Goal: Information Seeking & Learning: Learn about a topic

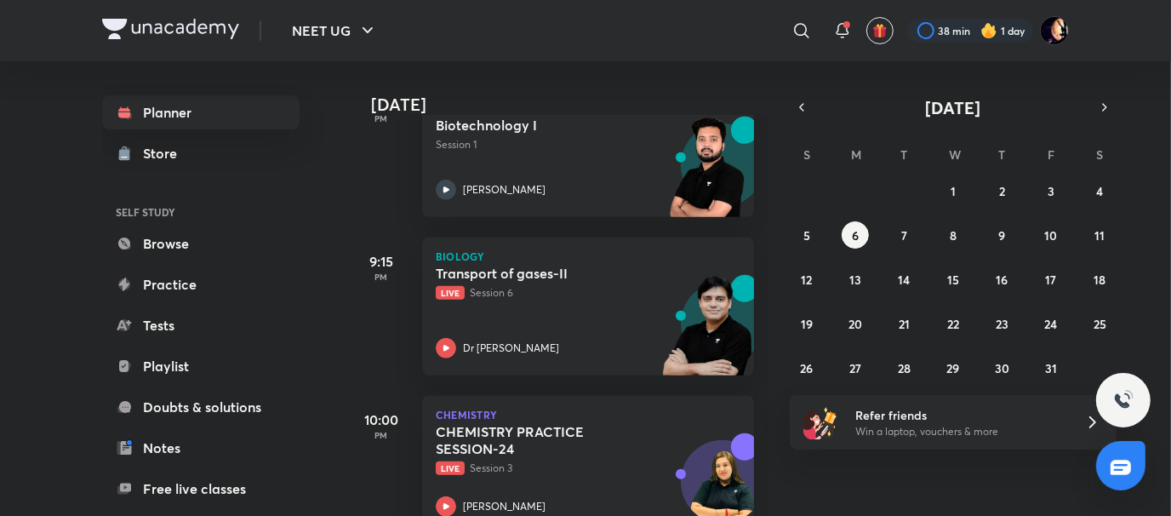
scroll to position [810, 0]
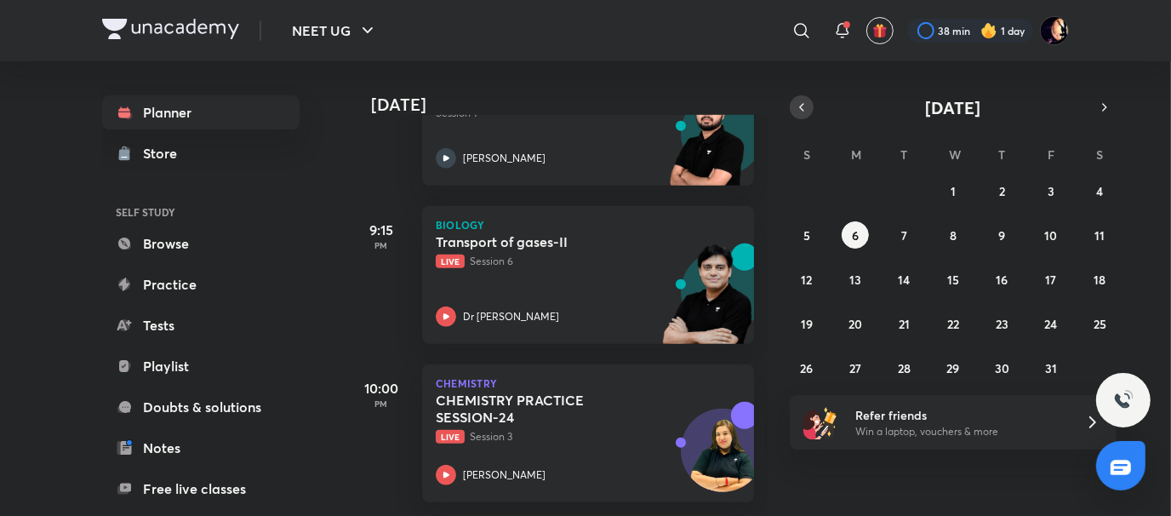
click at [795, 116] on button "button" at bounding box center [802, 107] width 24 height 24
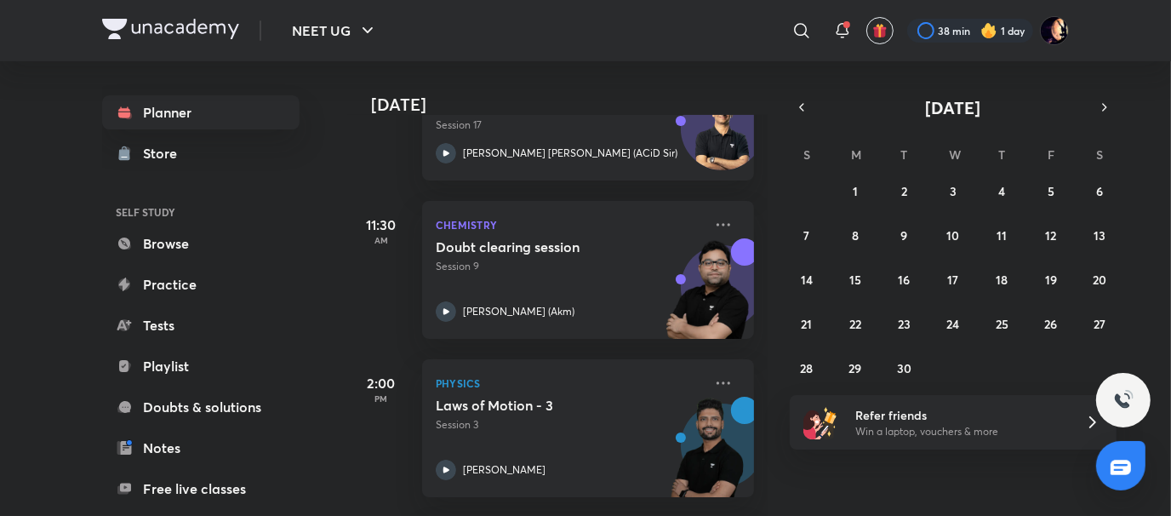
scroll to position [346, 0]
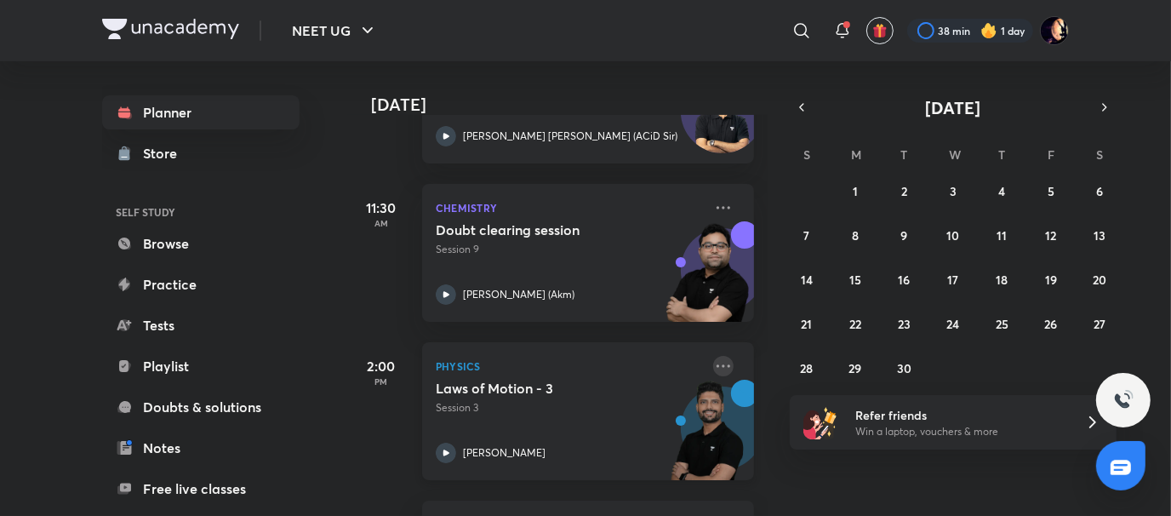
click at [713, 361] on icon at bounding box center [723, 366] width 20 height 20
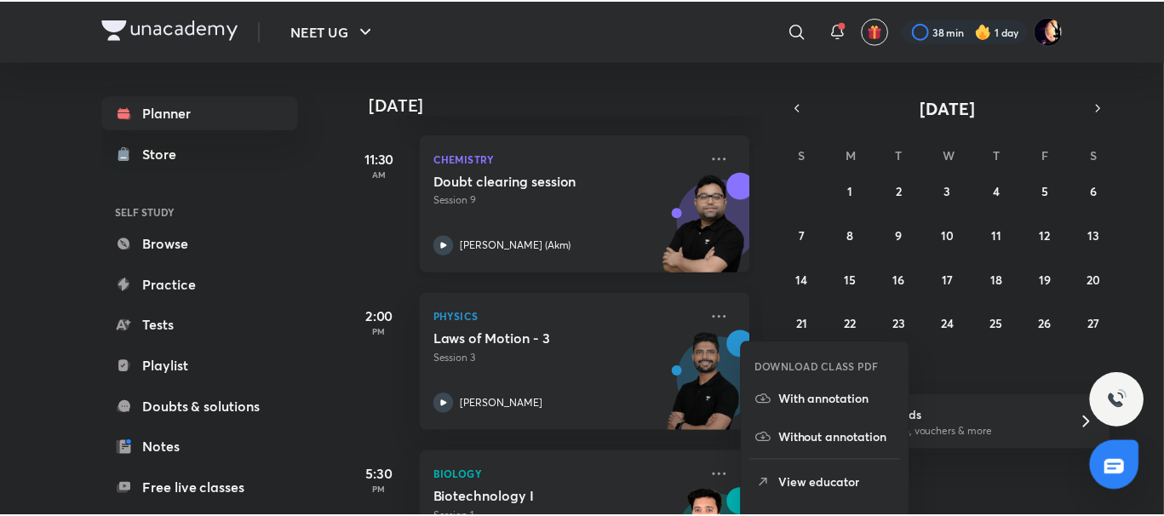
scroll to position [430, 0]
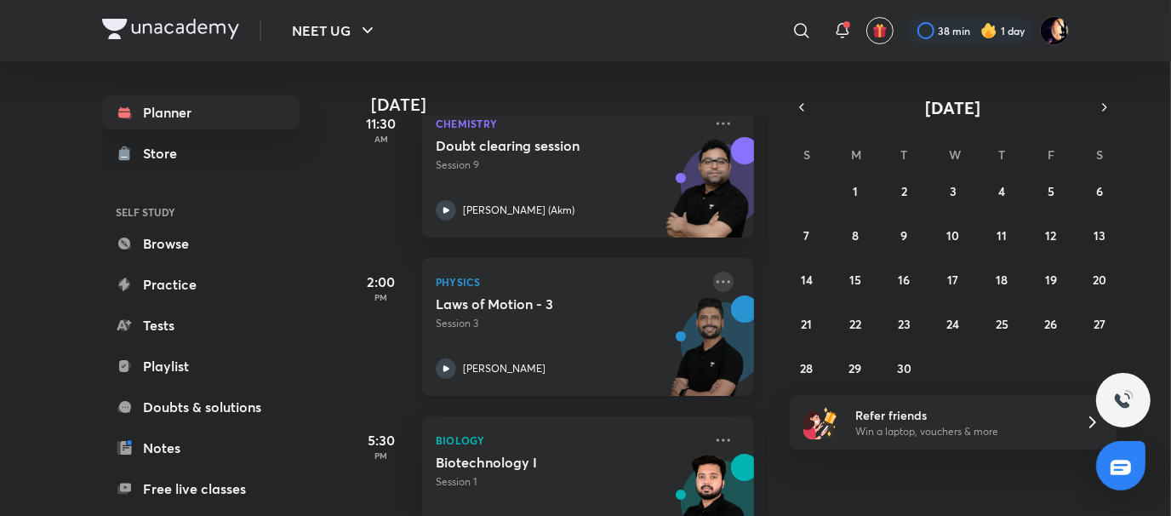
click at [713, 277] on icon at bounding box center [723, 282] width 20 height 20
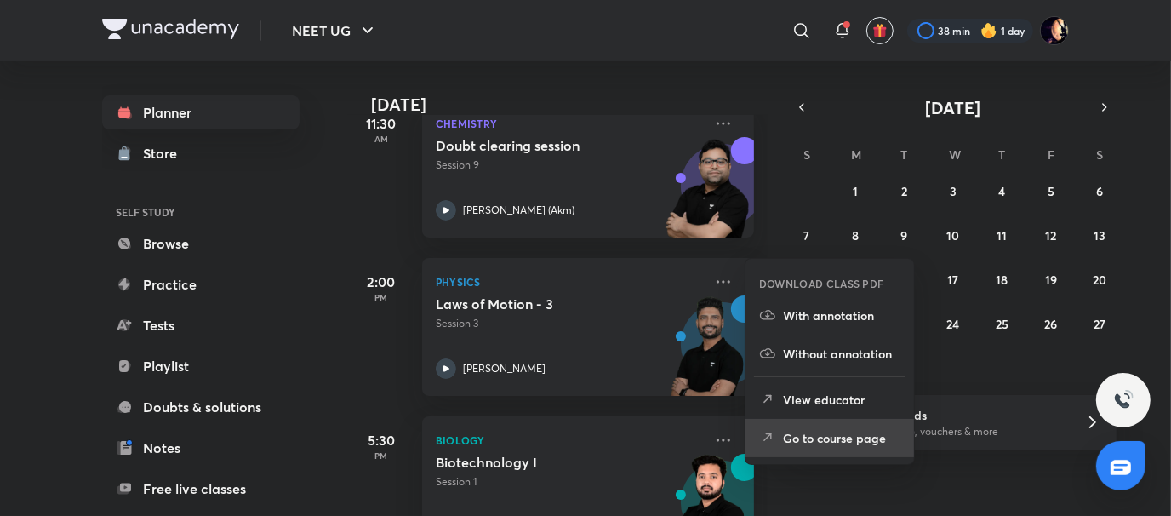
click at [792, 423] on li "Go to course page" at bounding box center [830, 438] width 169 height 38
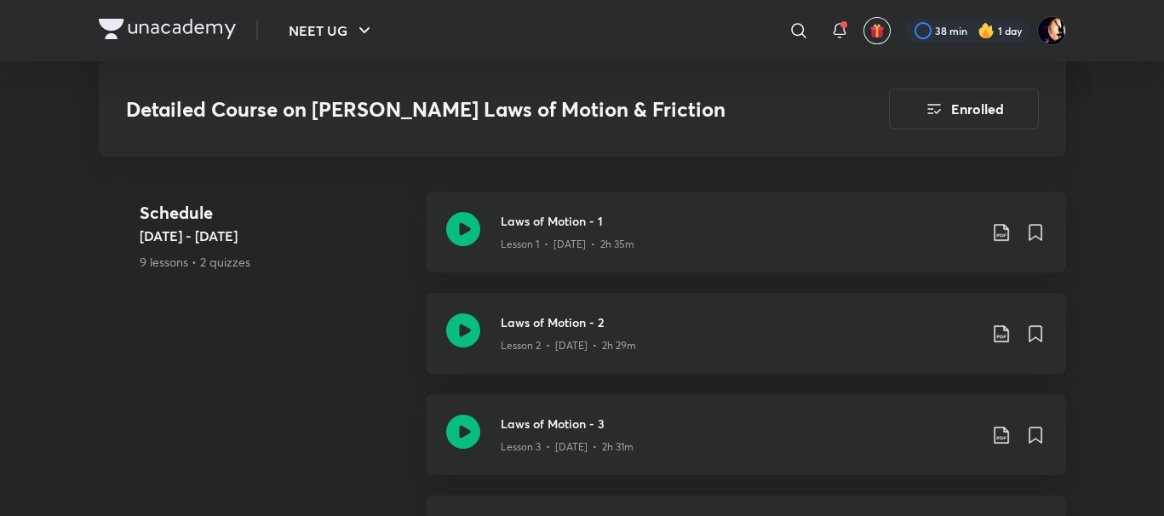
scroll to position [916, 0]
click at [335, 284] on div "Schedule Oct 1 - Oct 26 9 lessons • 2 quizzes" at bounding box center [276, 250] width 272 height 101
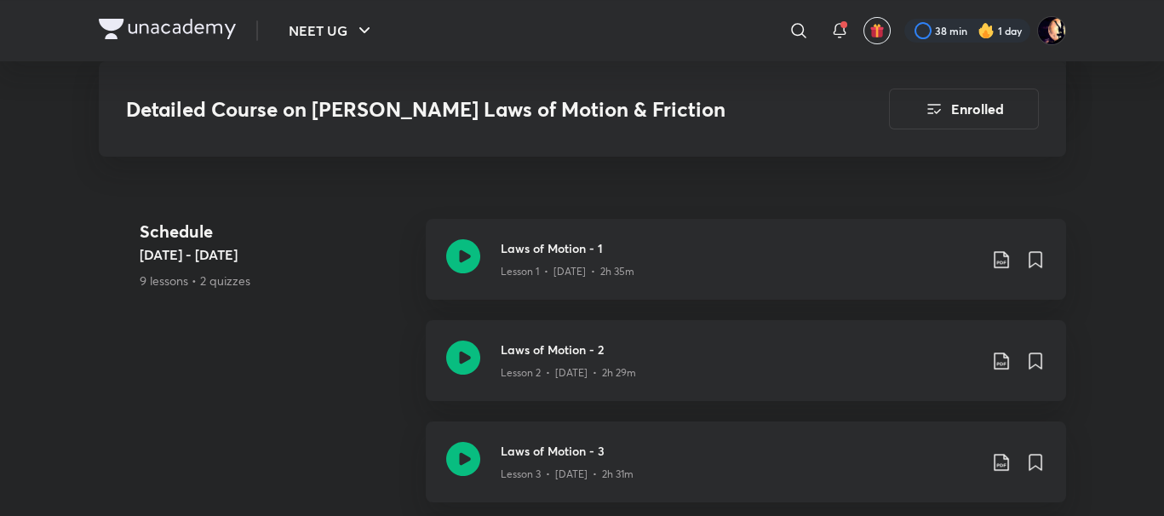
scroll to position [885, 0]
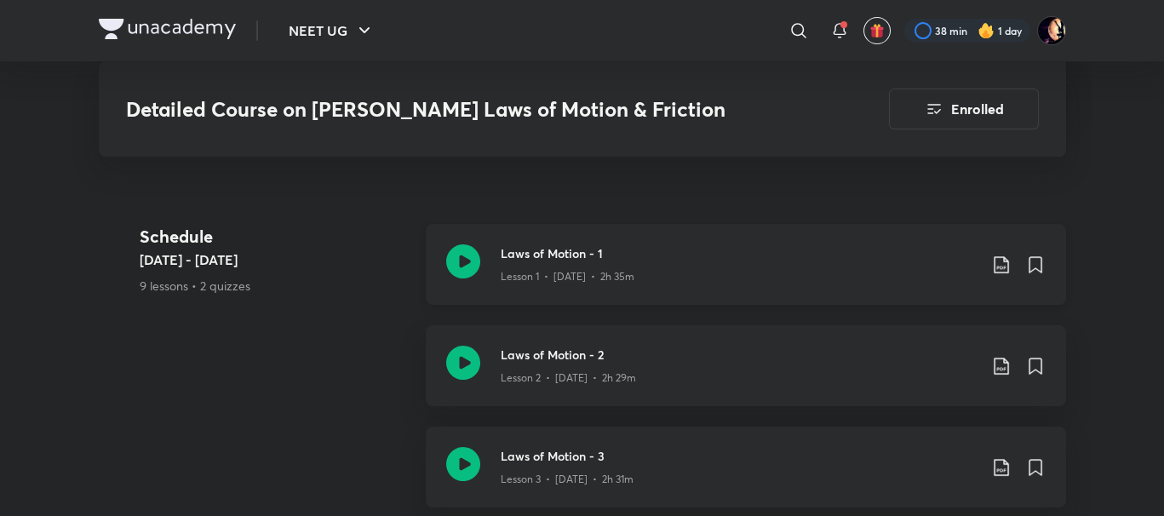
click at [995, 256] on icon at bounding box center [1000, 264] width 14 height 17
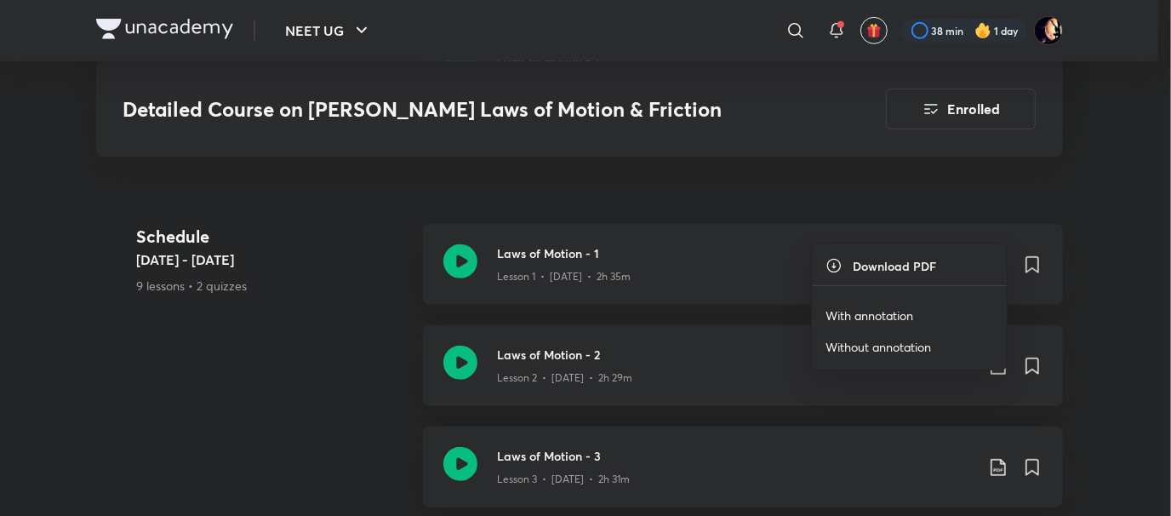
click at [896, 317] on p "With annotation" at bounding box center [870, 315] width 88 height 18
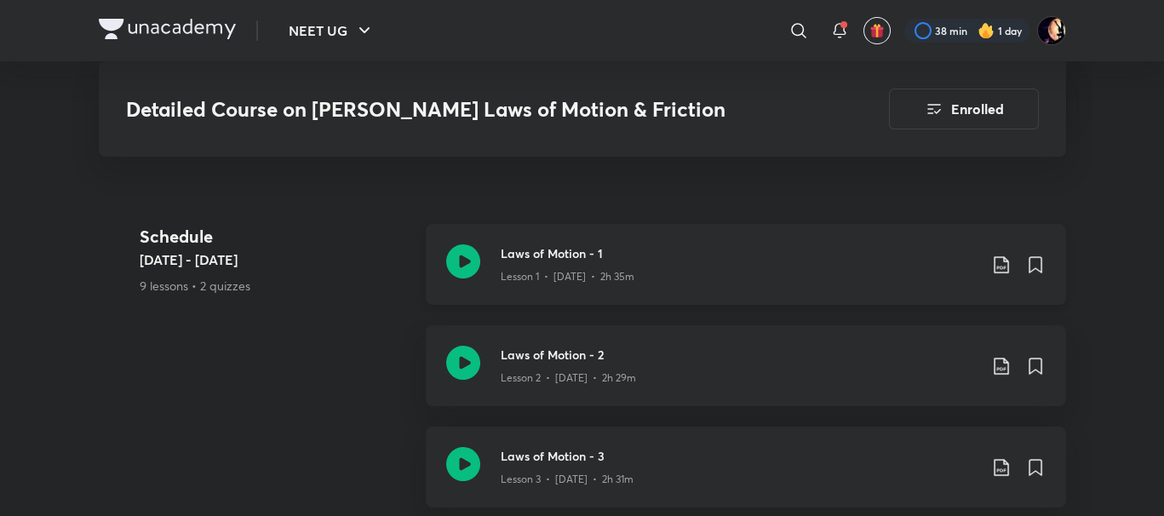
click at [483, 224] on div "Laws of Motion - 1 Lesson 1 • Oct 1 • 2h 35m" at bounding box center [746, 264] width 640 height 81
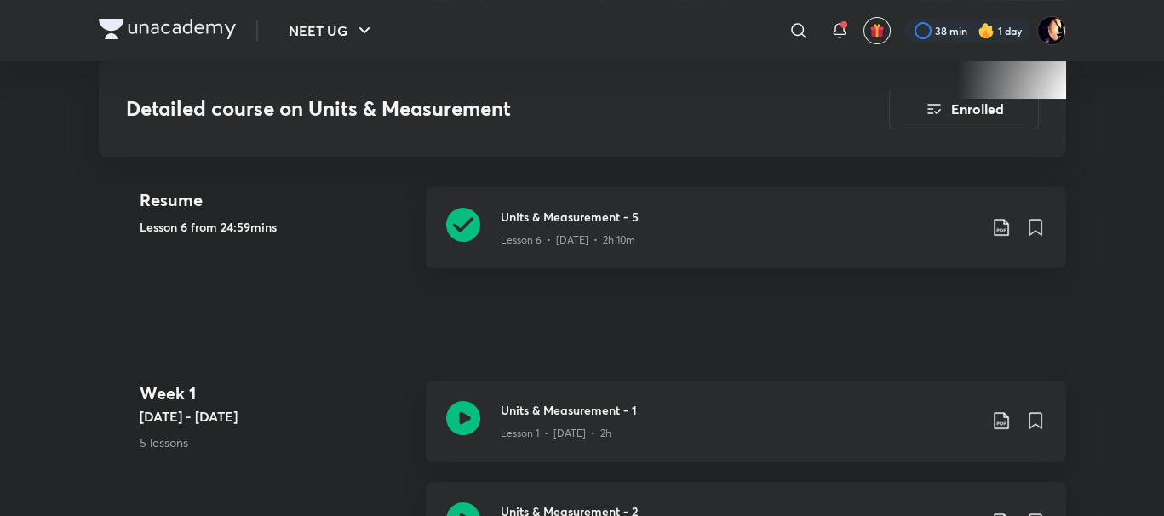
scroll to position [795, 0]
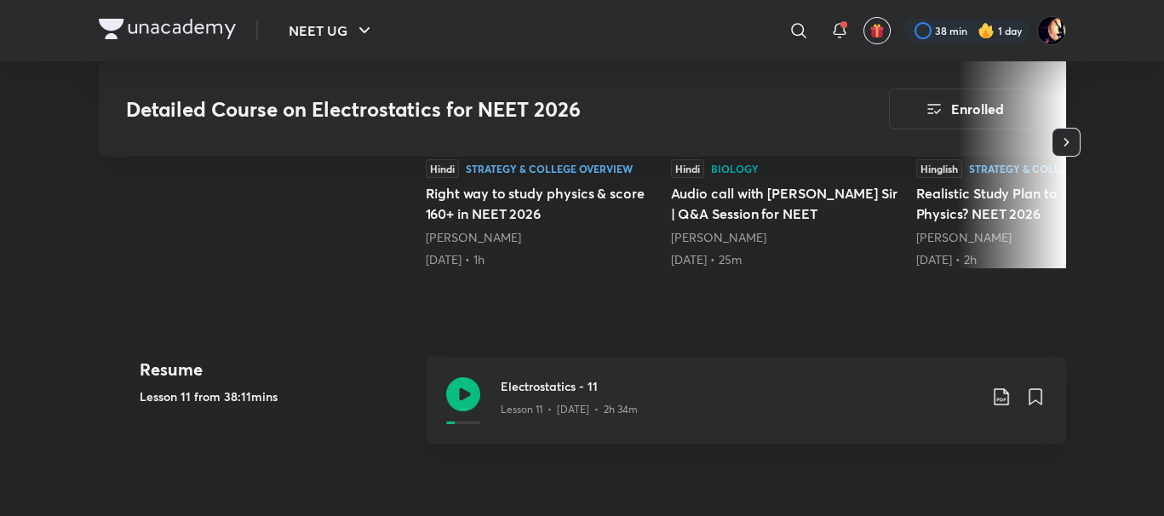
scroll to position [544, 0]
